Goal: Information Seeking & Learning: Compare options

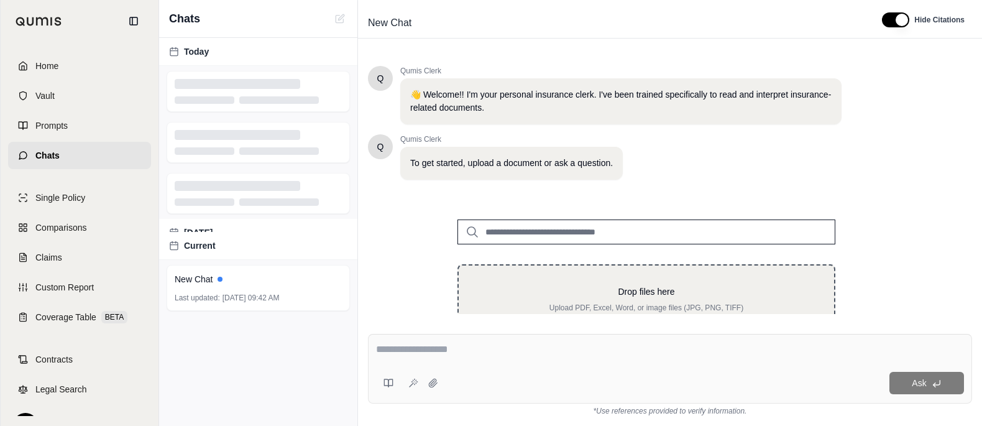
scroll to position [4, 0]
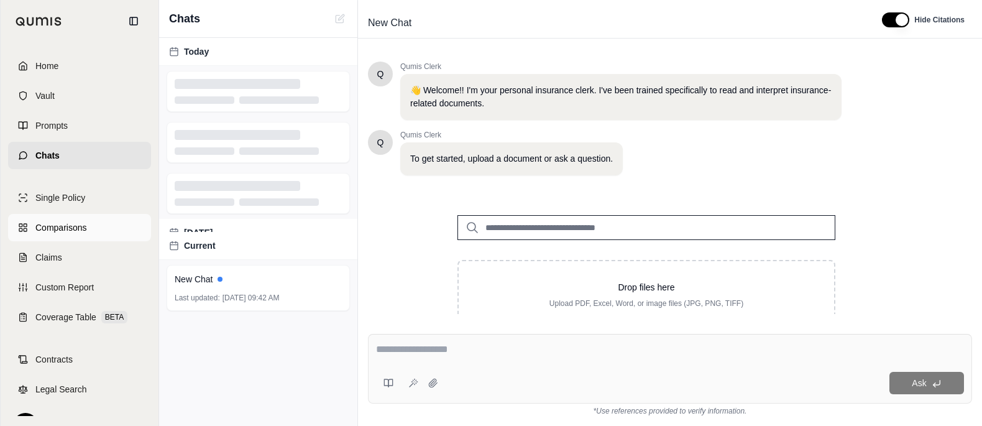
click at [84, 241] on link "Comparisons" at bounding box center [79, 227] width 143 height 27
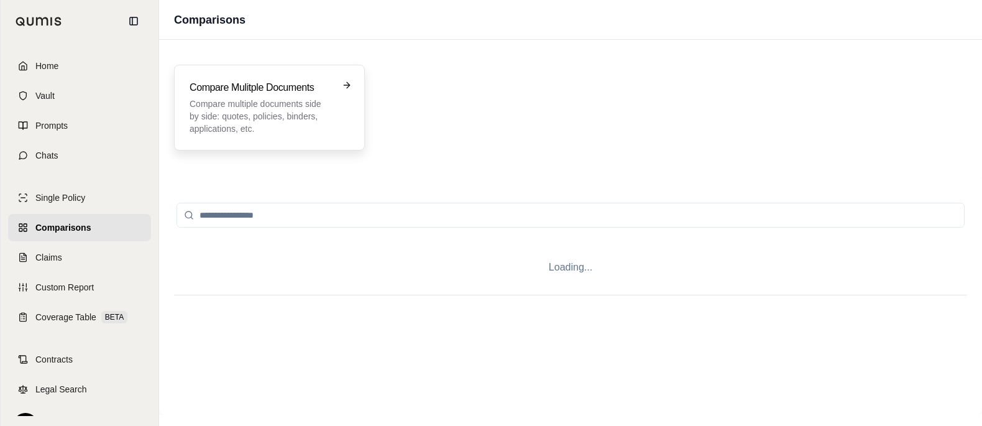
click at [332, 134] on p "Compare multiple documents side by side: quotes, policies, binders, application…" at bounding box center [260, 116] width 142 height 37
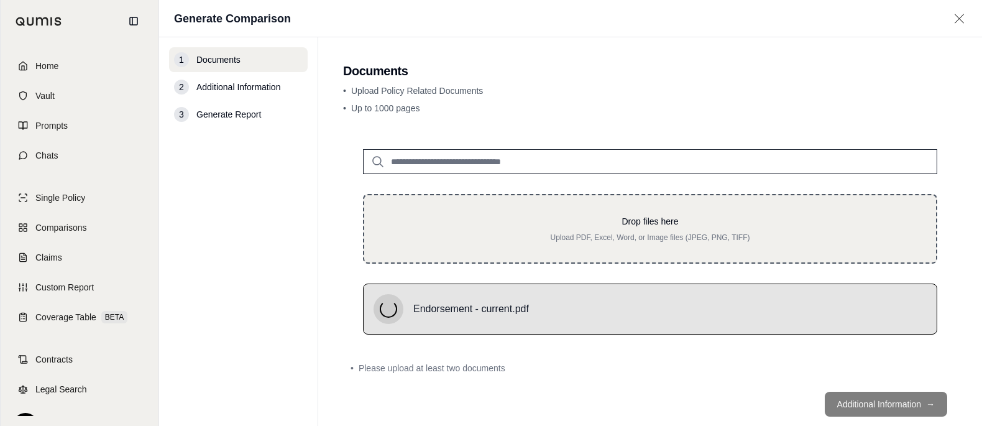
click at [701, 218] on div "Drop files here Upload PDF, Excel, Word, or Image files (JPEG, PNG, TIFF)" at bounding box center [650, 229] width 574 height 70
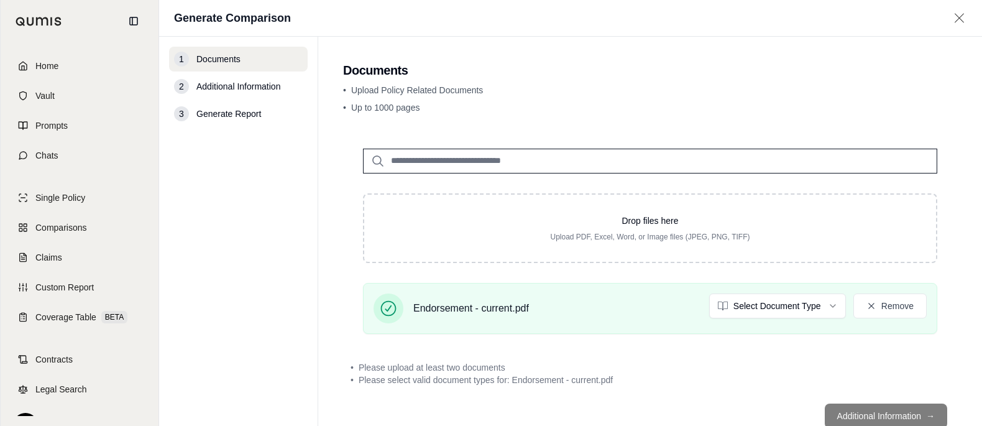
type input "**********"
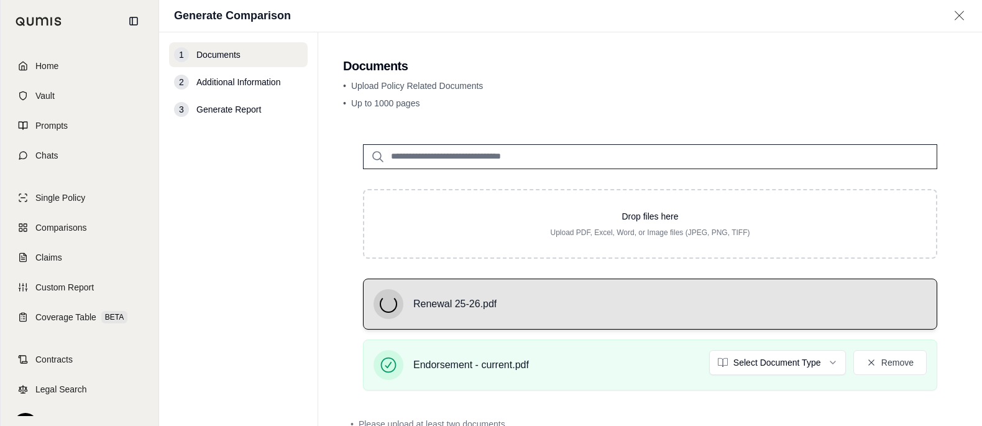
scroll to position [52, 0]
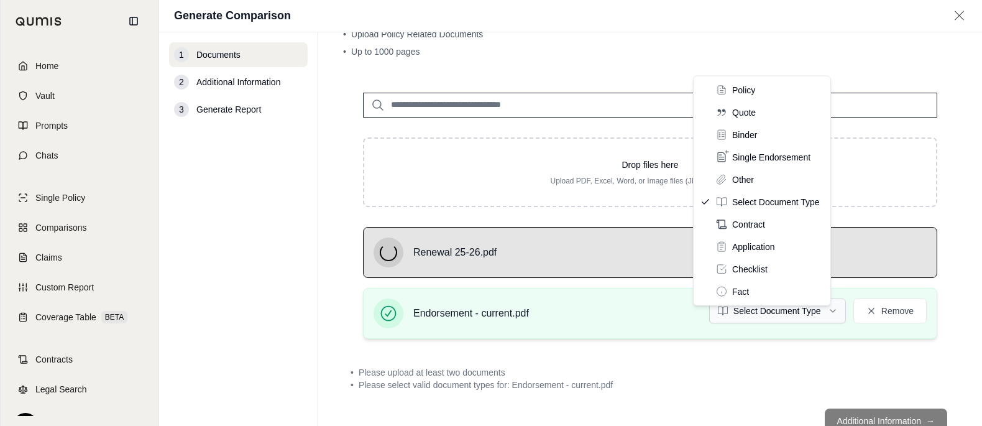
click at [758, 357] on html "Home Vault Prompts Chats Single Policy Comparisons Claims Custom Report Coverag…" at bounding box center [491, 213] width 982 height 426
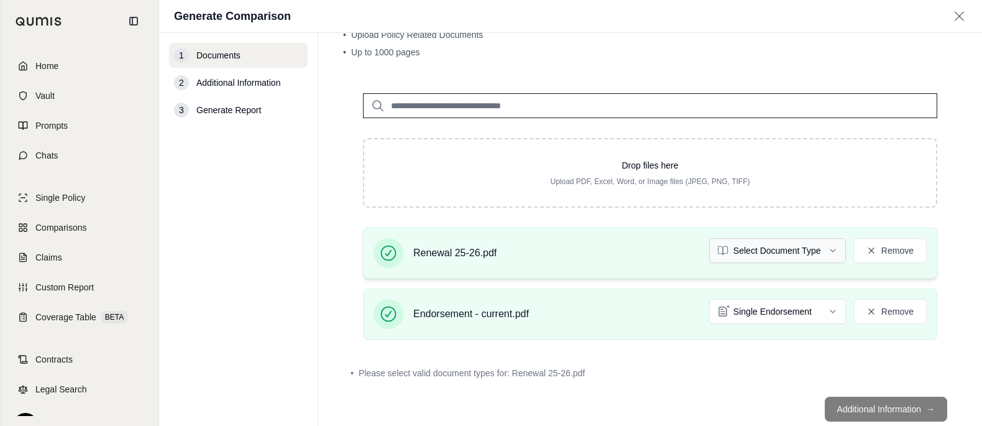
click at [778, 281] on html "Document type updated successfully Home Vault Prompts Chats Single Policy Compa…" at bounding box center [491, 213] width 982 height 426
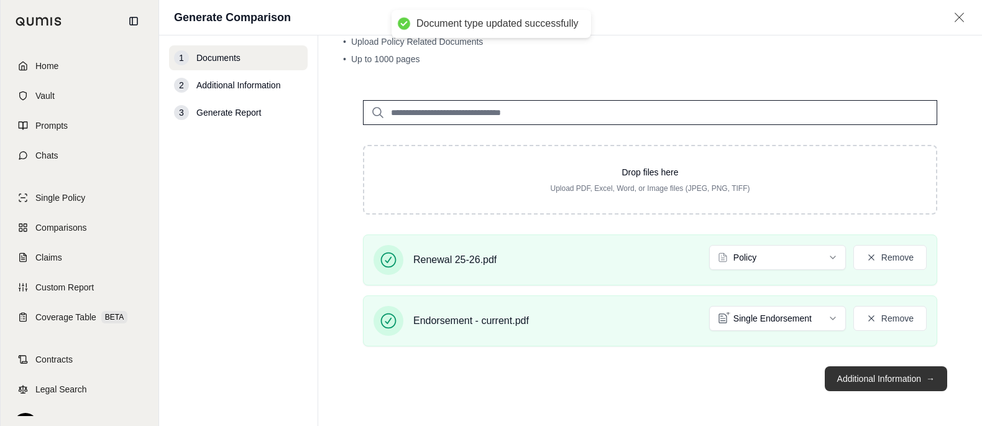
click at [857, 378] on button "Additional Information →" at bounding box center [885, 378] width 122 height 25
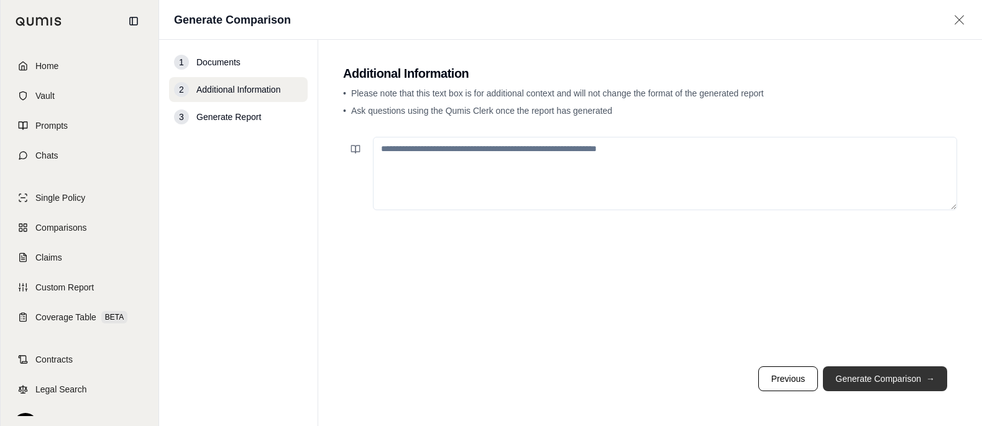
click at [865, 370] on button "Generate Comparison →" at bounding box center [885, 378] width 124 height 25
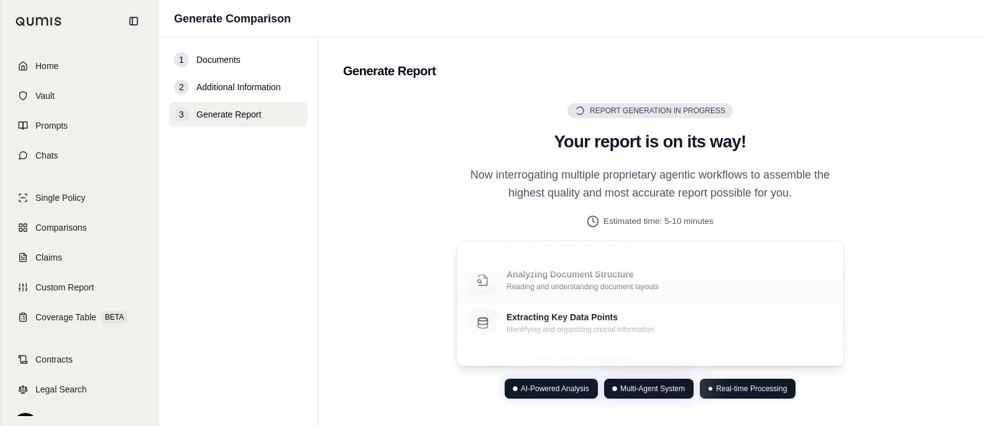
scroll to position [53, 0]
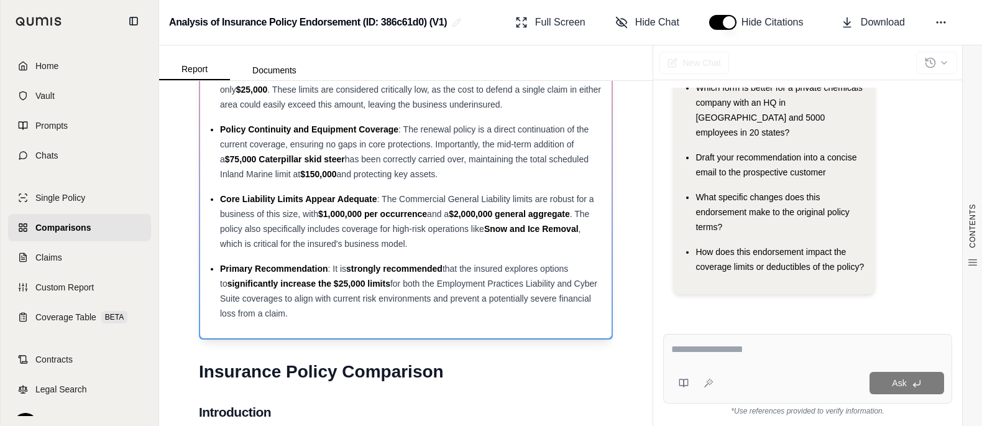
scroll to position [194, 0]
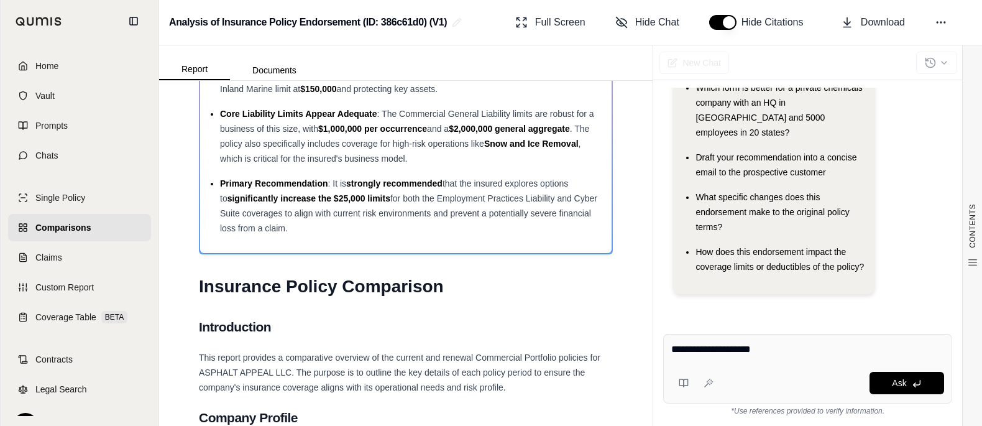
type textarea "**********"
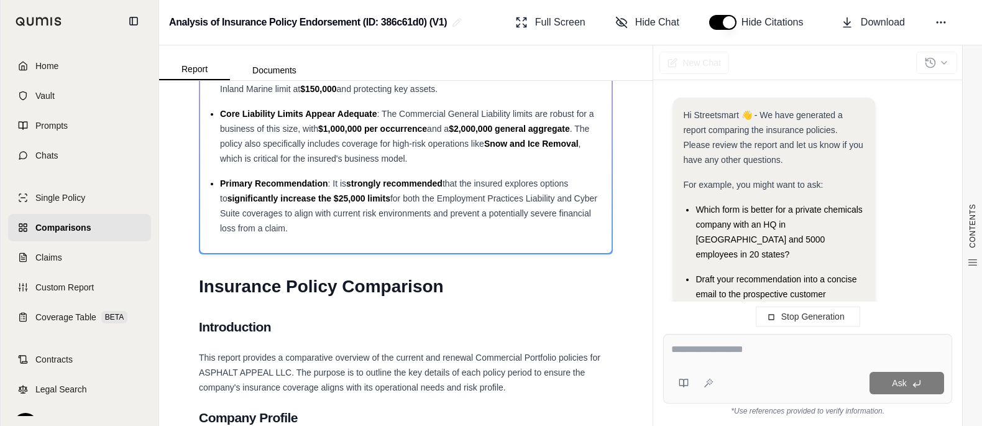
scroll to position [410, 0]
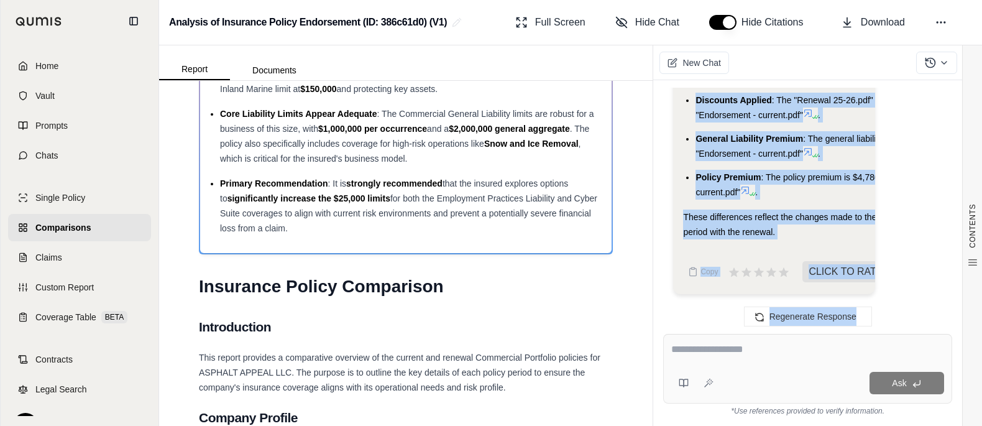
scroll to position [5280, 0]
drag, startPoint x: 698, startPoint y: 185, endPoint x: 870, endPoint y: 209, distance: 173.2
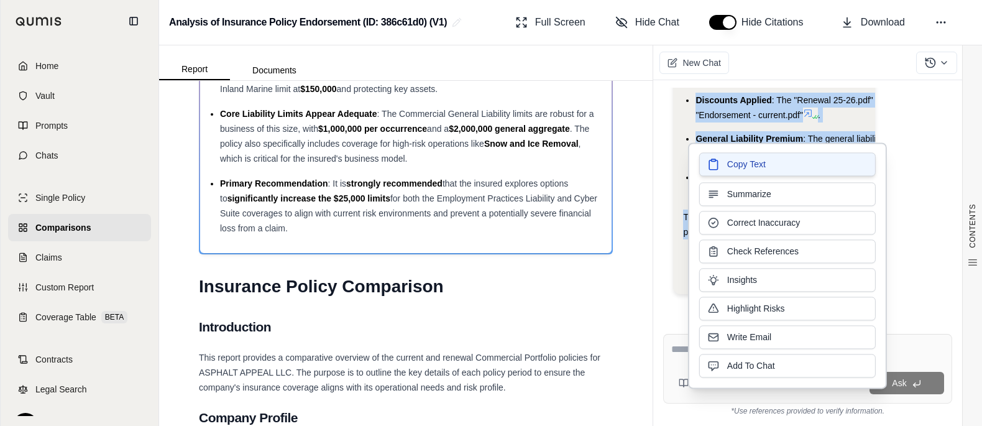
click at [847, 166] on button "Copy Text" at bounding box center [787, 164] width 176 height 24
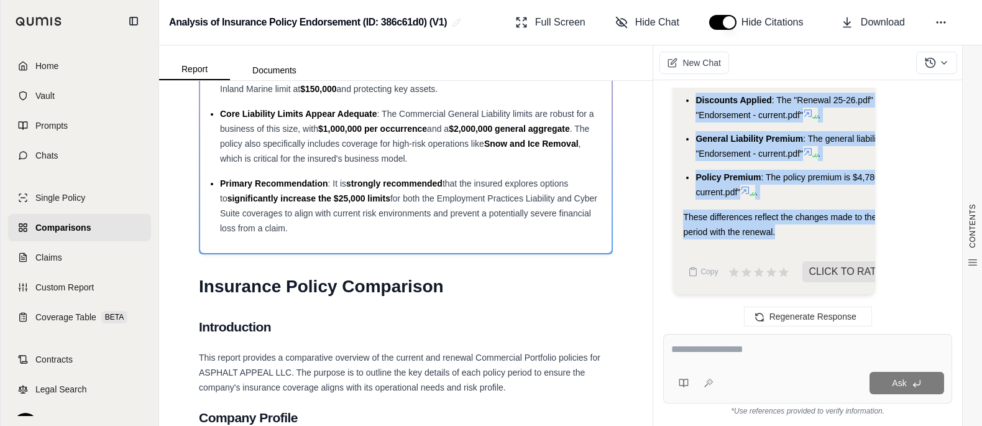
click at [770, 344] on textarea at bounding box center [807, 350] width 273 height 17
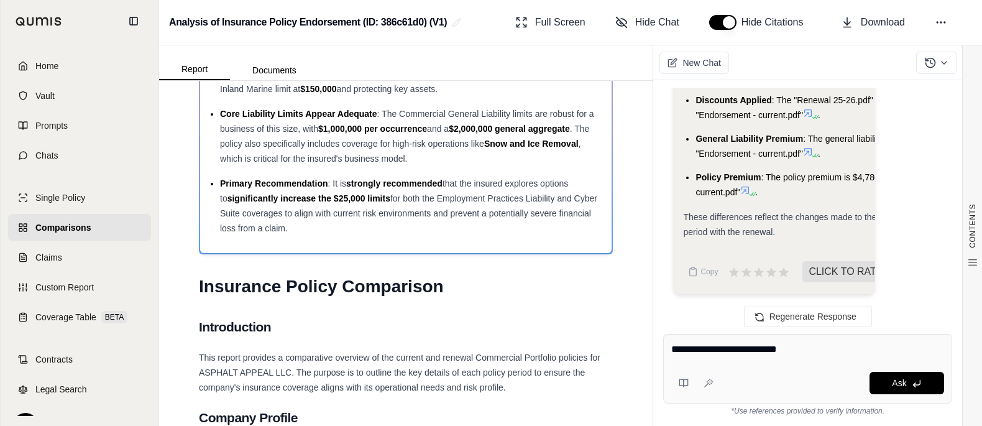
type textarea "**********"
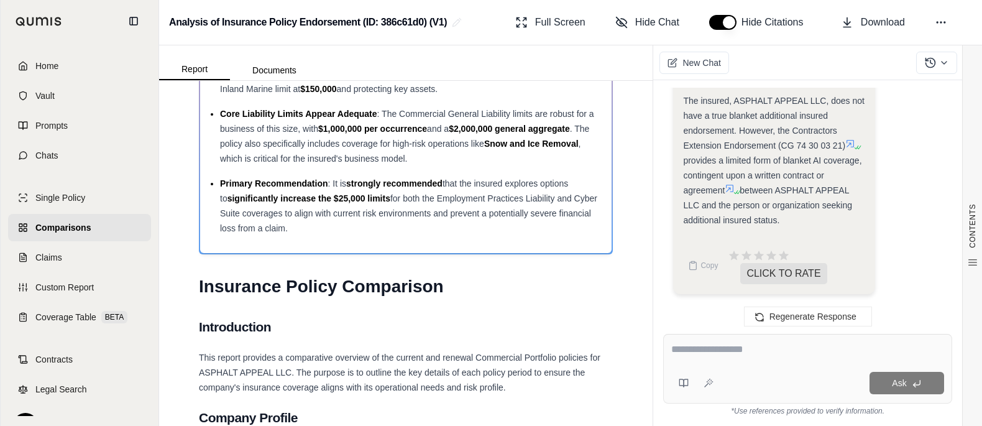
scroll to position [7020, 0]
drag, startPoint x: 805, startPoint y: 168, endPoint x: 712, endPoint y: 180, distance: 93.3
click at [712, 56] on span "Based on my analysis, the Contractors Extension Endorsement (CG 74 30 03 21) pr…" at bounding box center [773, 6] width 181 height 99
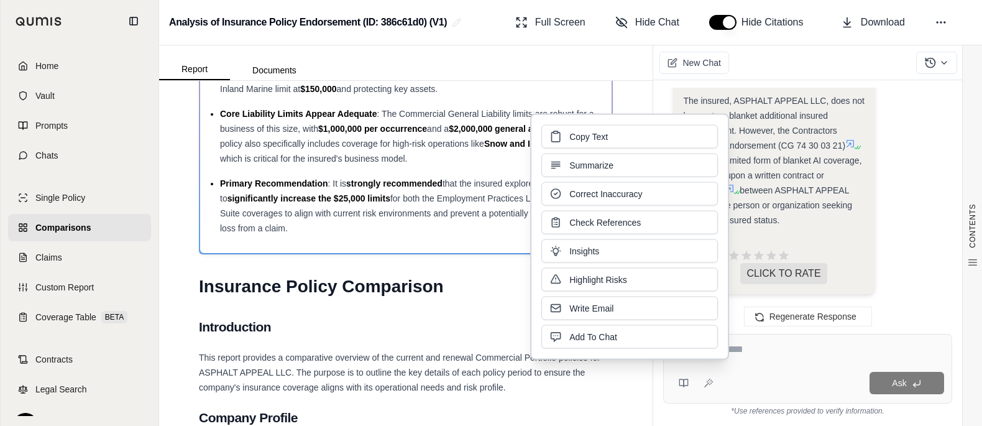
copy span "CG 74 30 03 21)"
click at [795, 334] on div "Ask" at bounding box center [807, 369] width 289 height 70
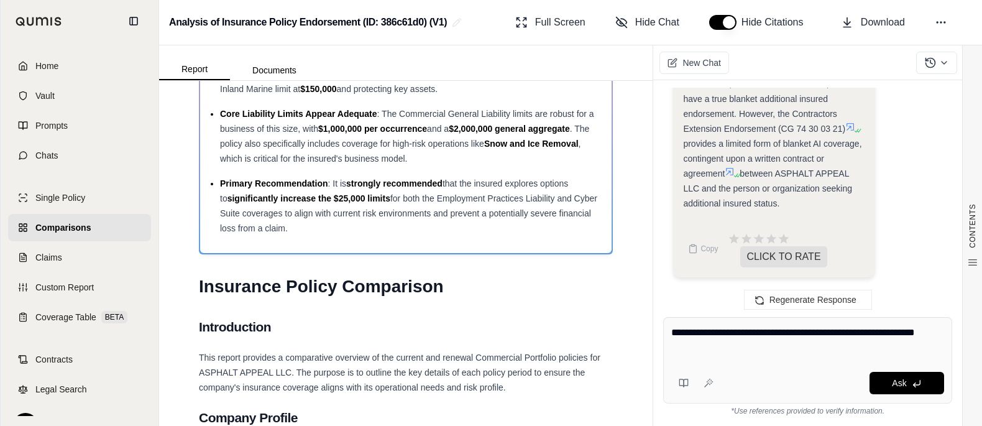
type textarea "**********"
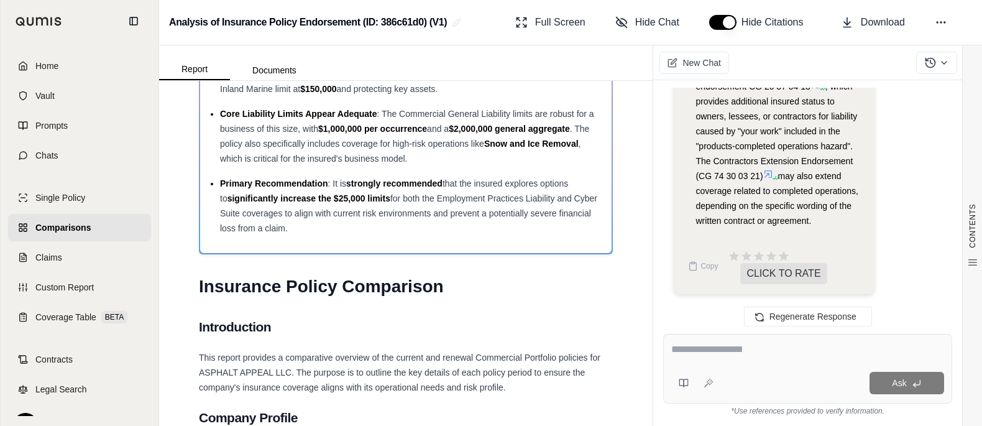
scroll to position [8134, 0]
drag, startPoint x: 768, startPoint y: 209, endPoint x: 695, endPoint y: 158, distance: 88.9
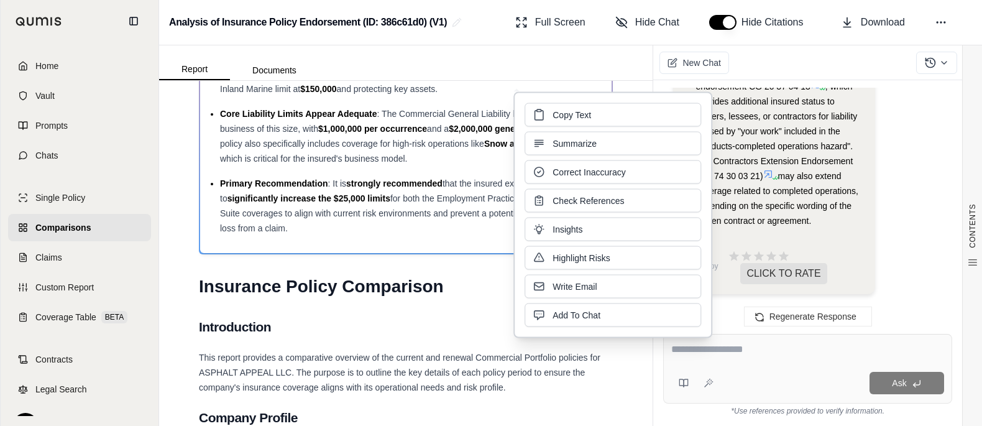
copy div "Now, let's analyze this endorsement to see if it provides primary and non-contr…"
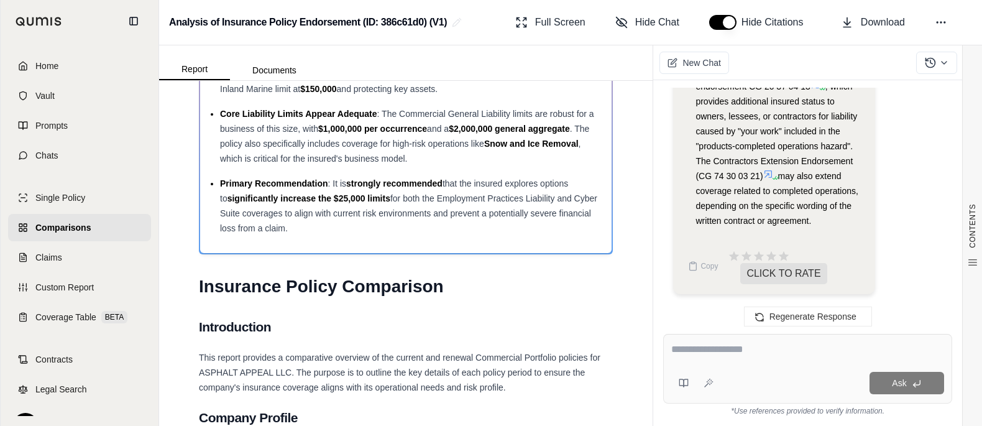
click at [772, 353] on div at bounding box center [807, 352] width 273 height 21
click at [750, 342] on textarea at bounding box center [800, 350] width 258 height 17
type textarea "**********"
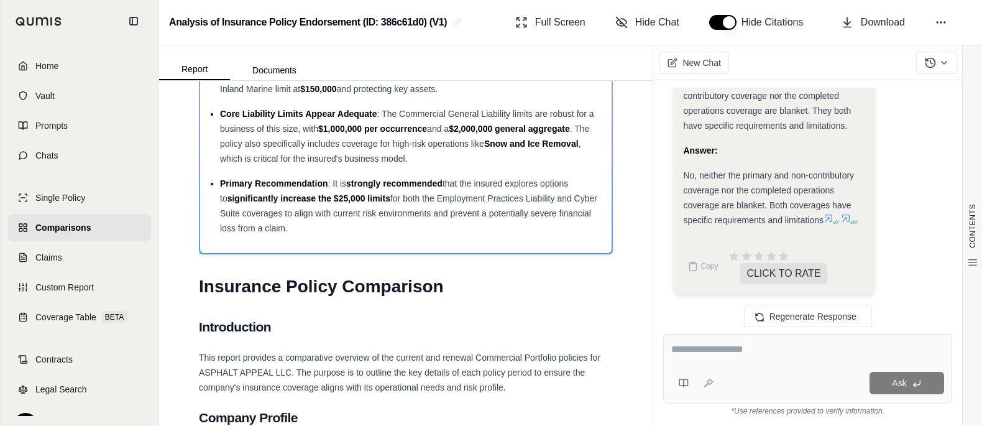
scroll to position [10450, 0]
type textarea "*"
type textarea "**********"
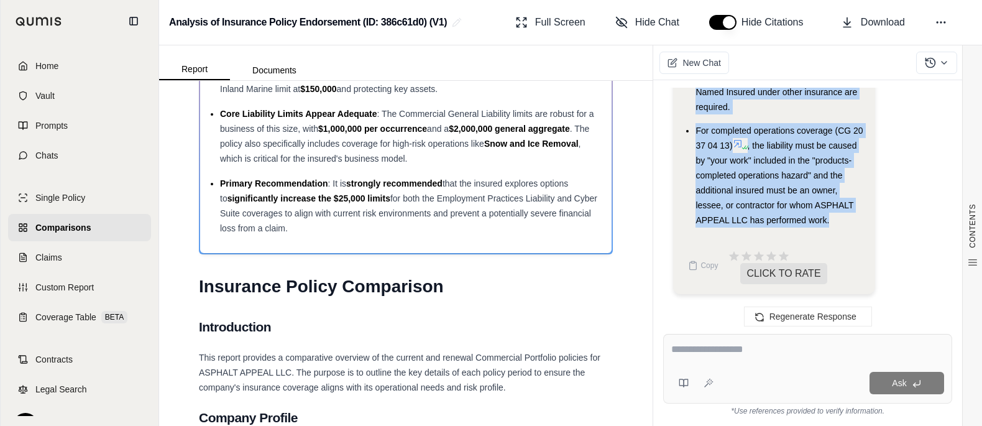
scroll to position [10646, 0]
drag, startPoint x: 789, startPoint y: 198, endPoint x: 701, endPoint y: 161, distance: 95.0
click at [701, 161] on div "Hi Streetsmart 👋 - We have generated a report comparing the insurance policies.…" at bounding box center [807, 201] width 289 height 226
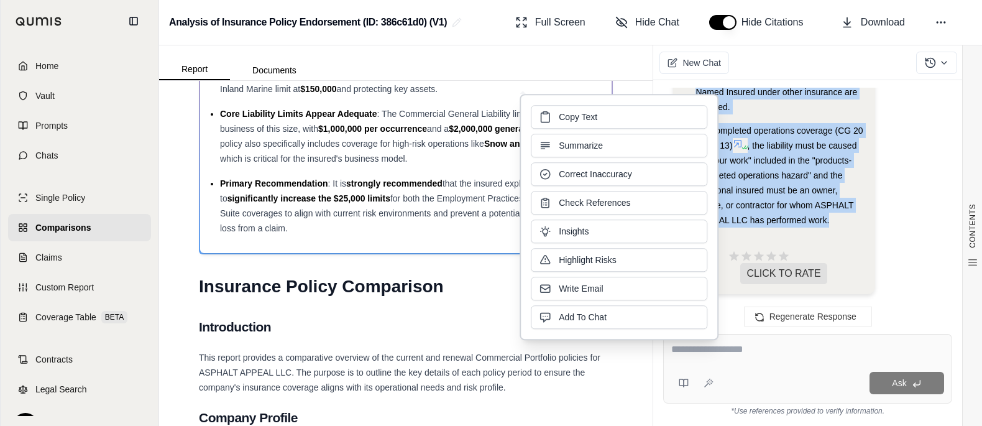
copy div "Analysis: The question is whether a written contract is the only requirement fo…"
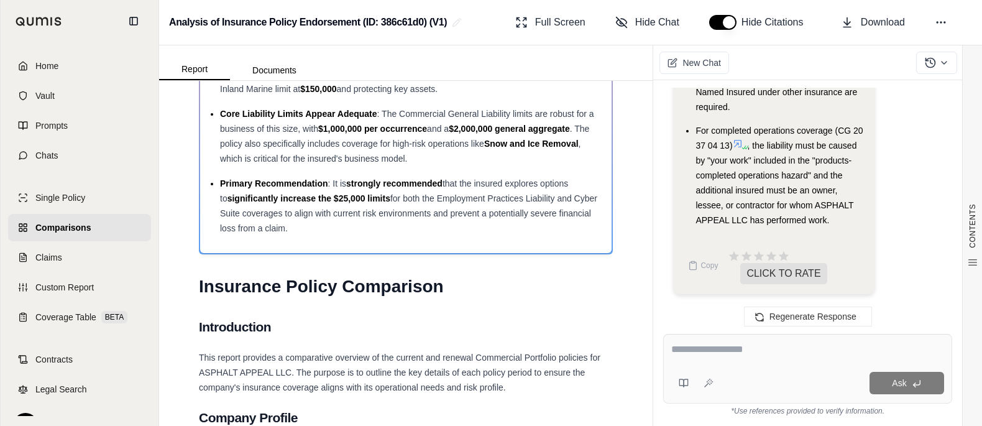
click at [801, 372] on div "Ask" at bounding box center [831, 383] width 226 height 22
click at [762, 350] on textarea at bounding box center [800, 350] width 258 height 17
type textarea "**********"
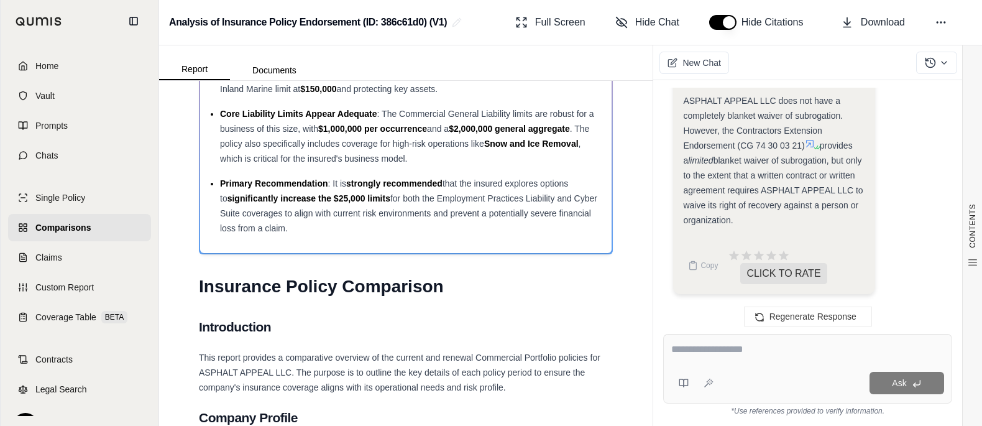
scroll to position [13466, 0]
click at [746, 342] on textarea at bounding box center [800, 350] width 258 height 17
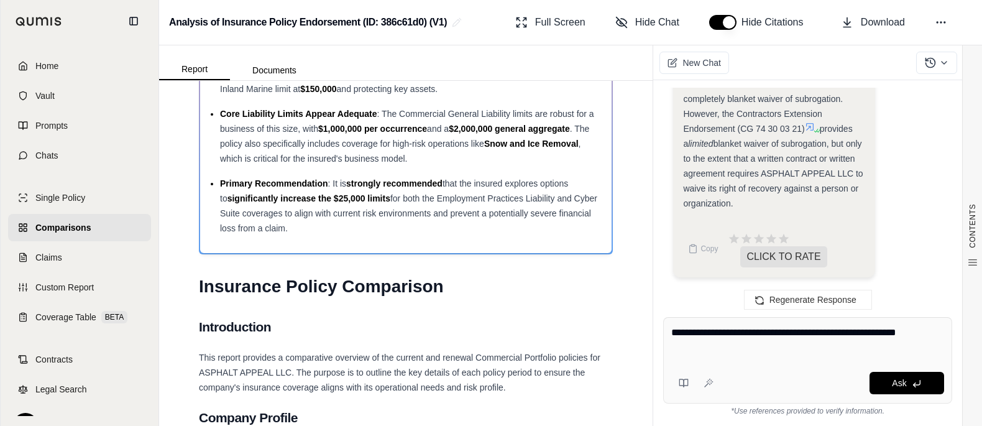
type textarea "**********"
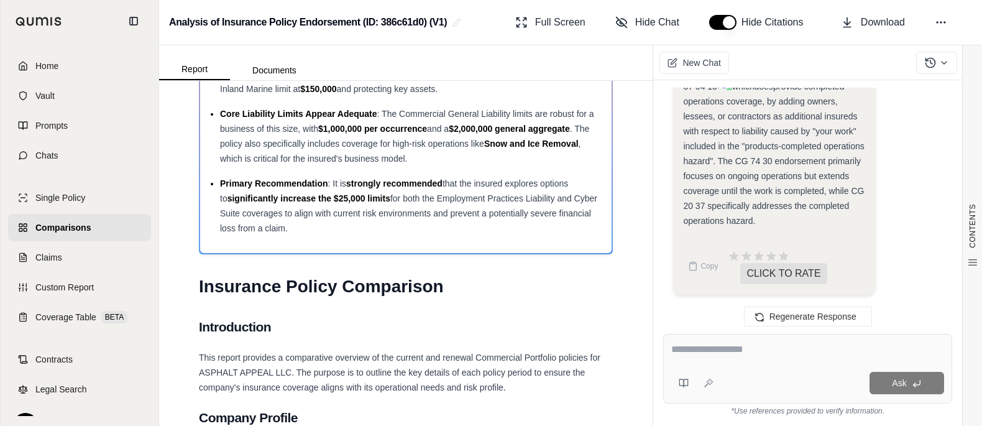
scroll to position [12794, 0]
